Goal: Transaction & Acquisition: Purchase product/service

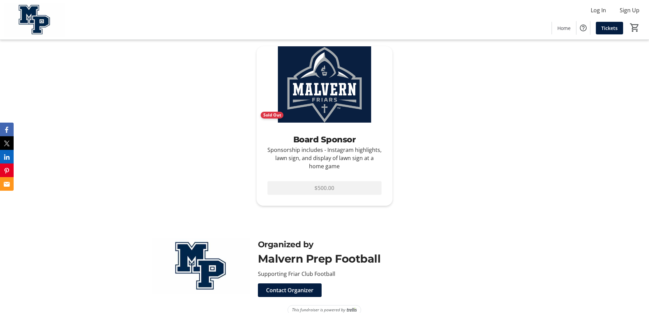
scroll to position [487, 0]
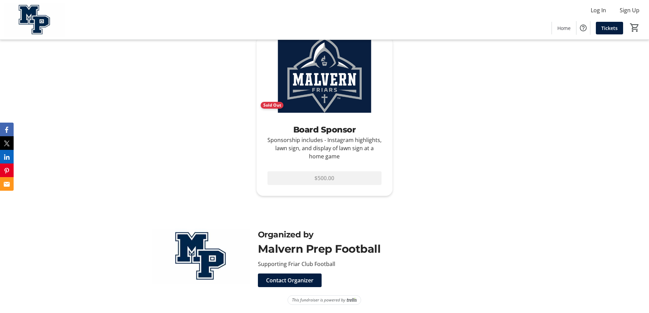
click at [304, 199] on div "Broadcast Sponsor Sole sponsor of 6 home games $12,000.00 Banner Sponsor Sponso…" at bounding box center [324, 36] width 433 height 352
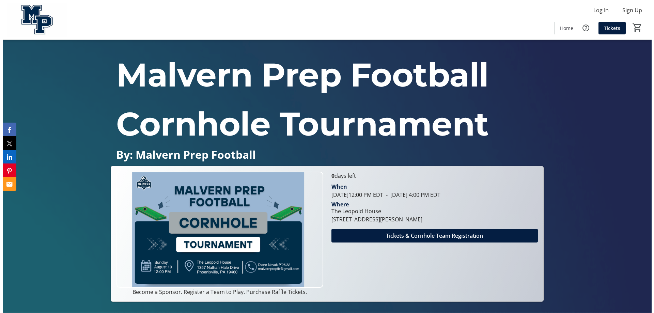
scroll to position [0, 0]
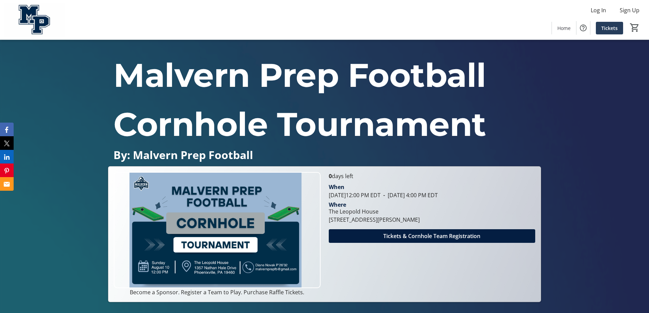
click at [608, 26] on span "Tickets" at bounding box center [609, 28] width 16 height 7
